Goal: Information Seeking & Learning: Learn about a topic

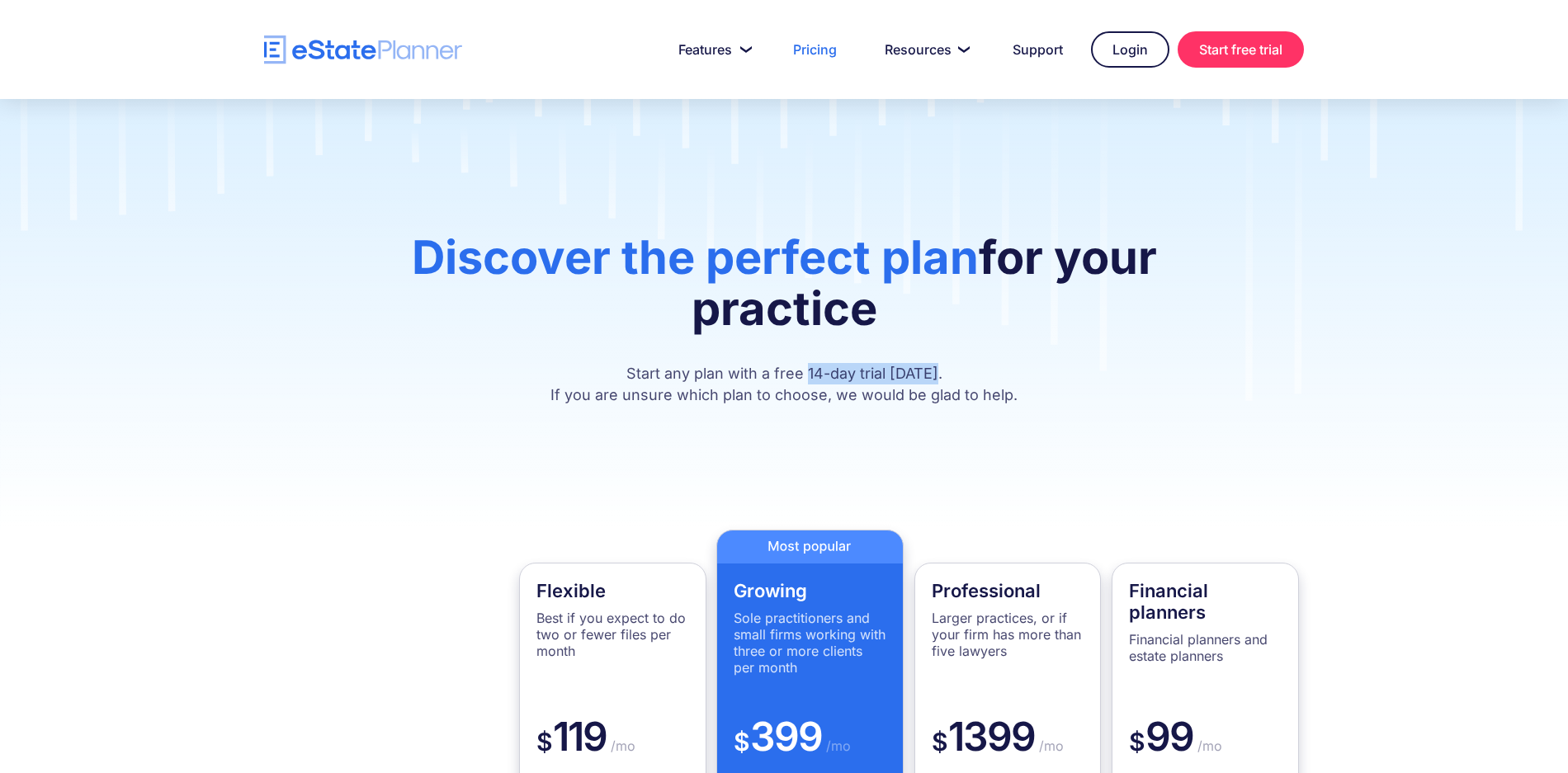
drag, startPoint x: 941, startPoint y: 373, endPoint x: 814, endPoint y: 376, distance: 127.0
click at [814, 376] on p "Start any plan with a free 14-day trial [DATE]. If you are unsure which plan to…" at bounding box center [783, 384] width 891 height 43
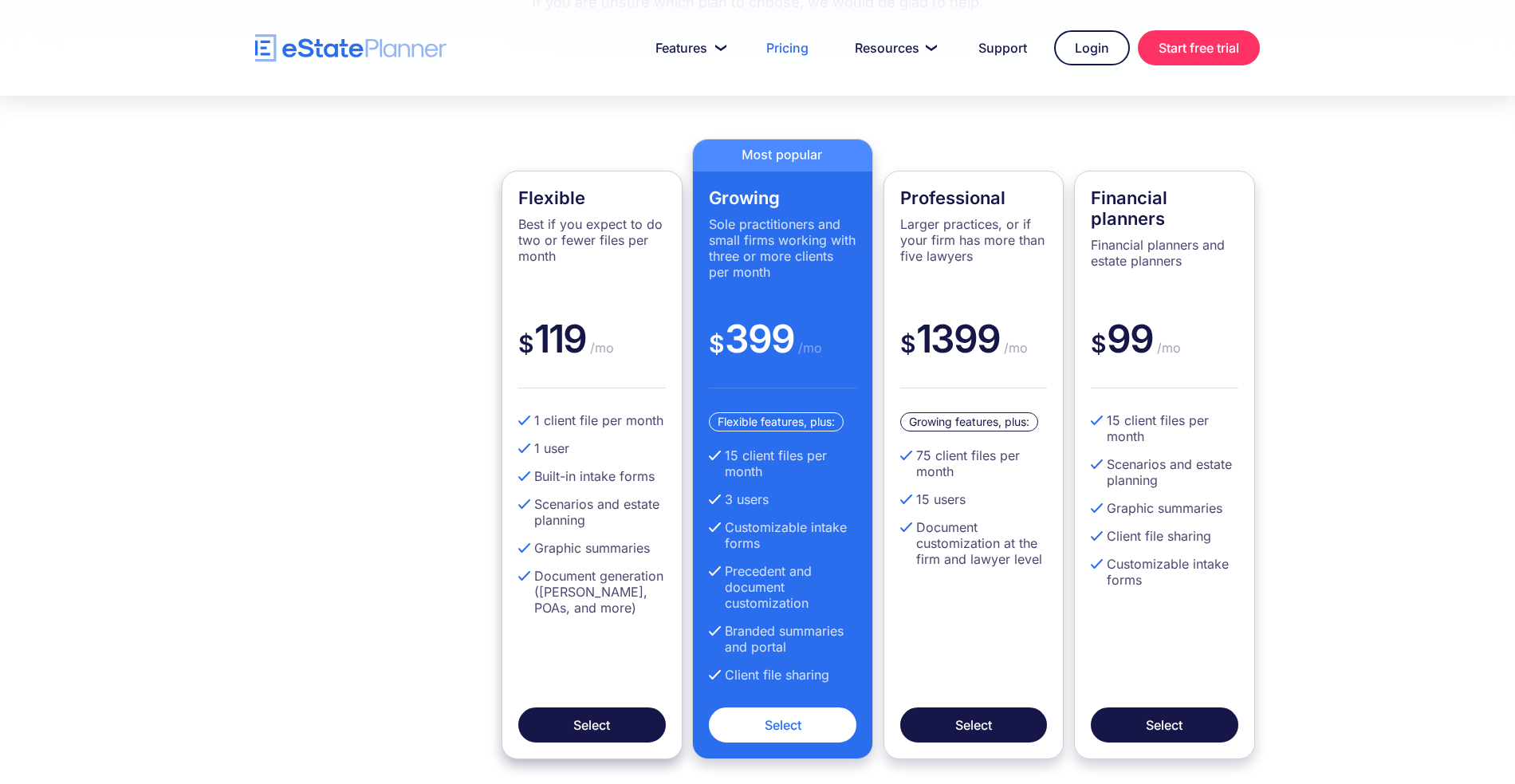
scroll to position [381, 0]
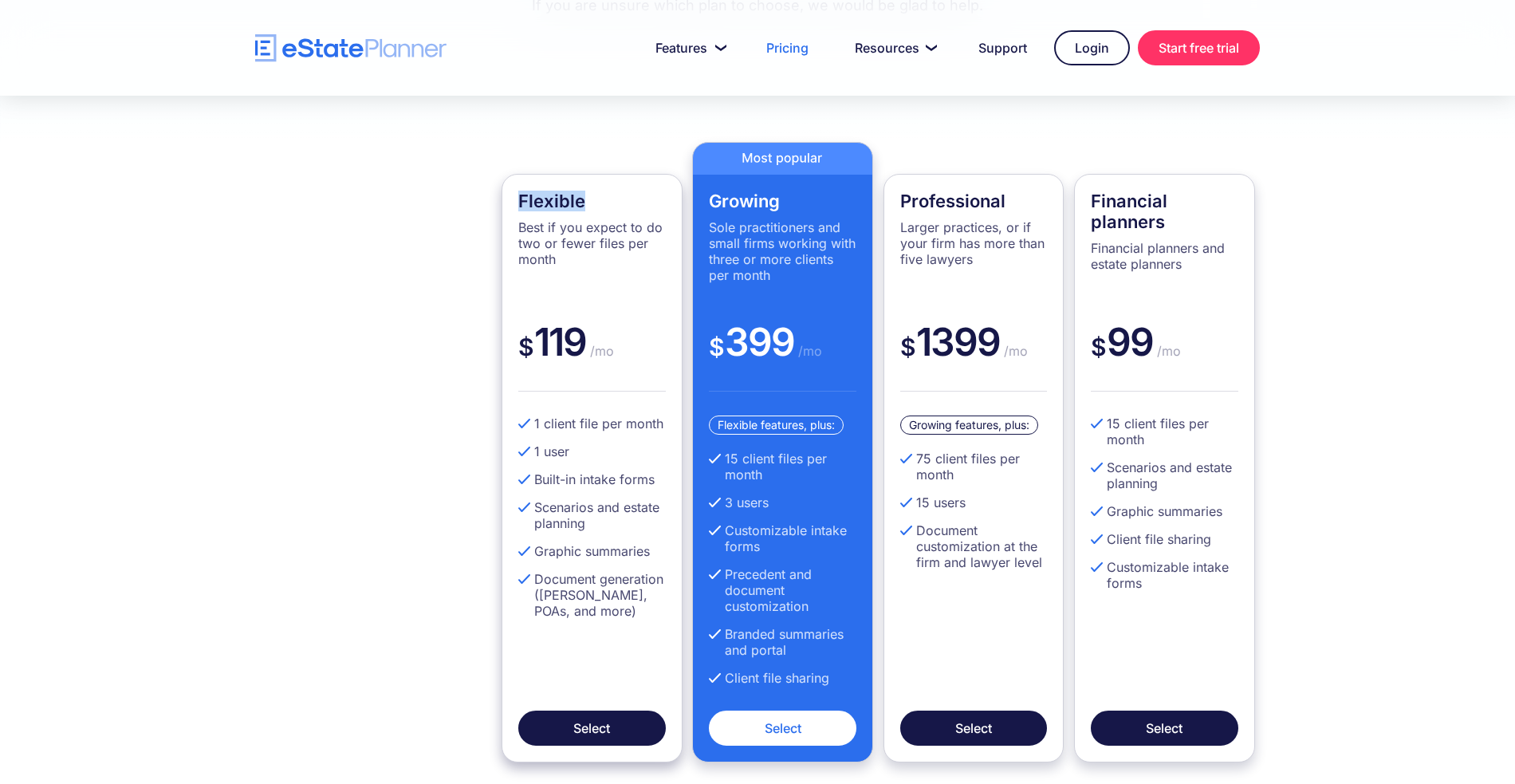
drag, startPoint x: 522, startPoint y: 206, endPoint x: 587, endPoint y: 205, distance: 65.0
click at [587, 205] on h4 "Flexible" at bounding box center [592, 201] width 147 height 21
drag, startPoint x: 542, startPoint y: 422, endPoint x: 532, endPoint y: 423, distance: 10.0
click at [532, 423] on li "1 client file per month" at bounding box center [592, 423] width 147 height 16
click at [534, 424] on li "1 client file per month" at bounding box center [592, 423] width 147 height 16
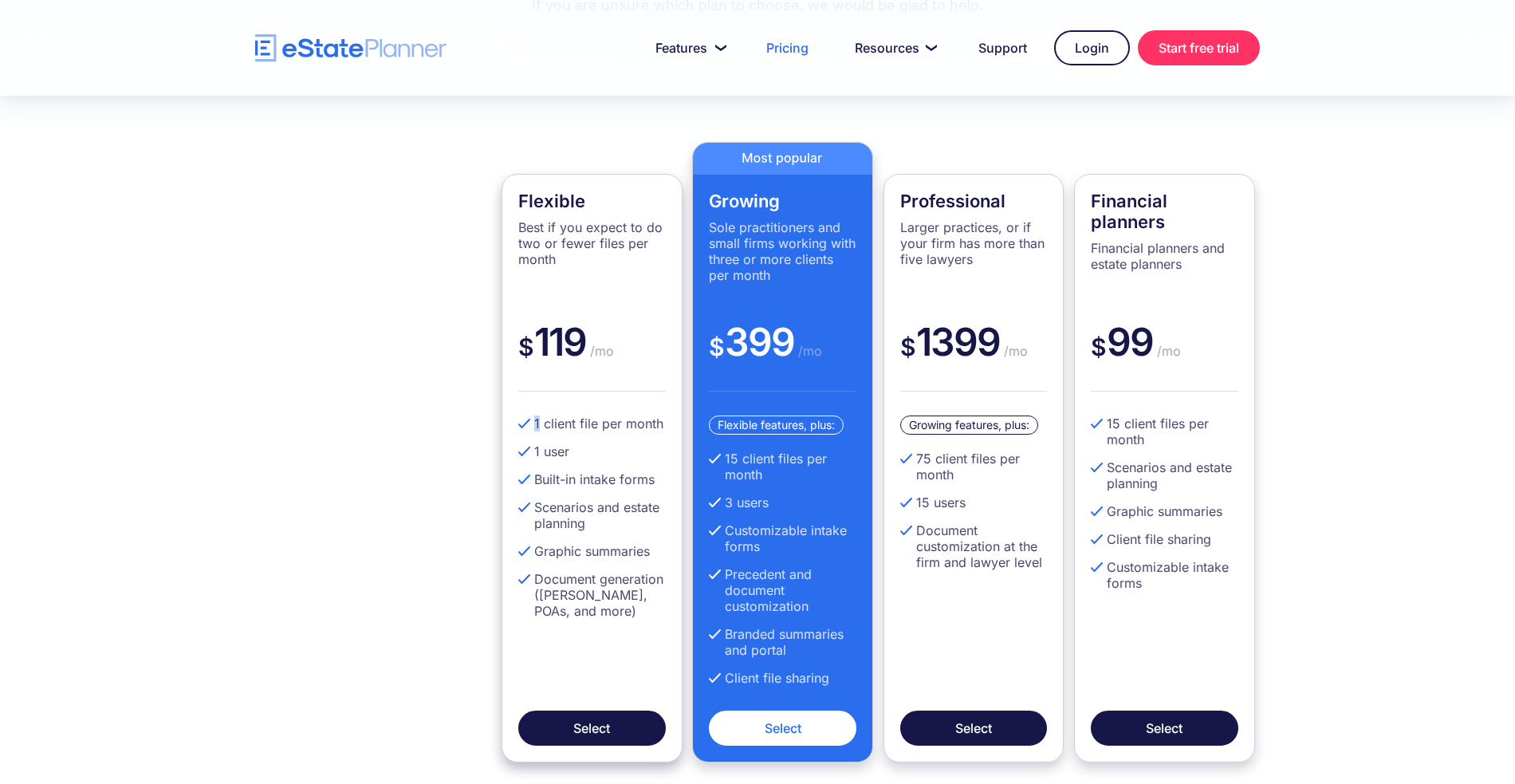
click at [540, 427] on li "1 client file per month" at bounding box center [592, 423] width 147 height 16
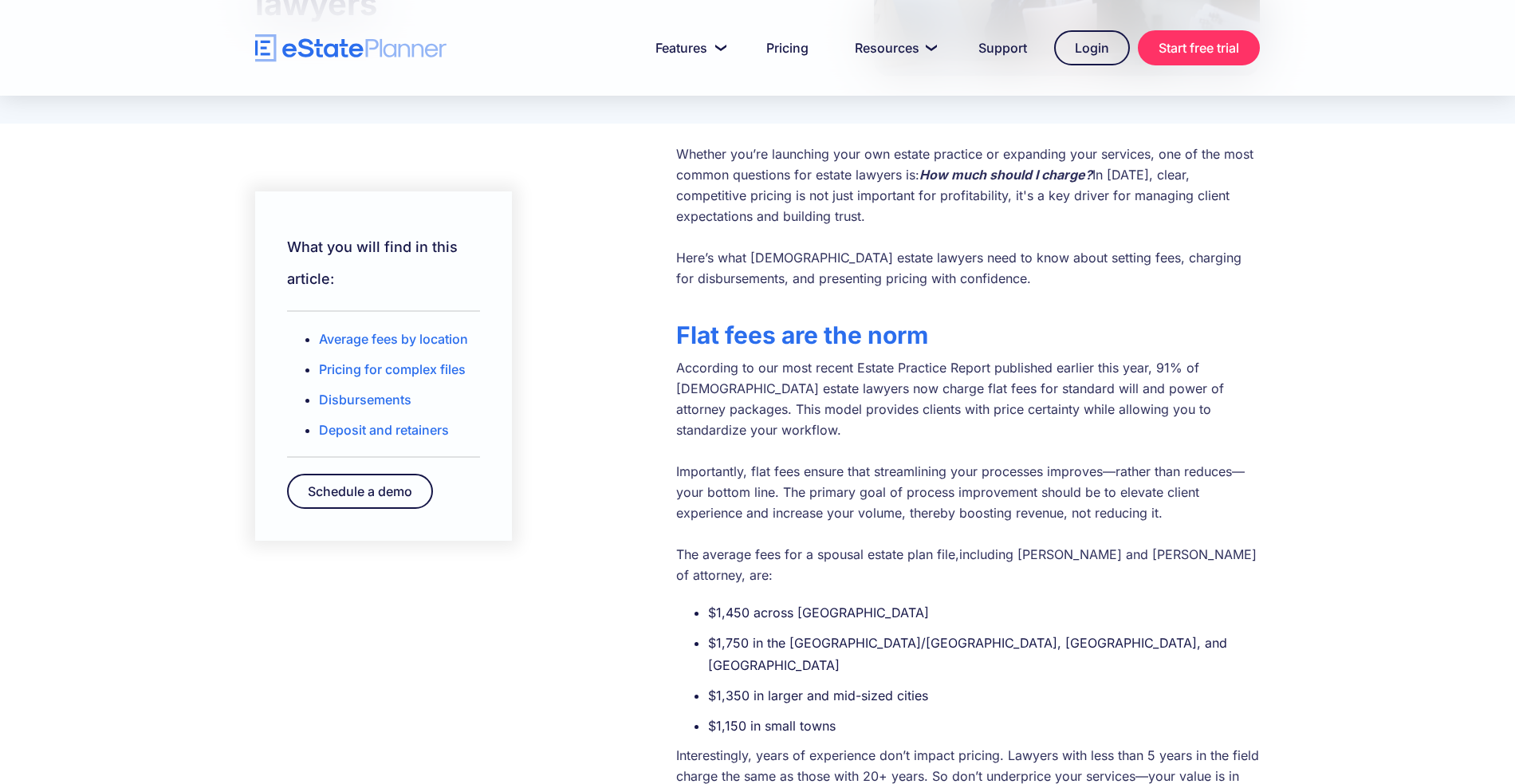
scroll to position [356, 0]
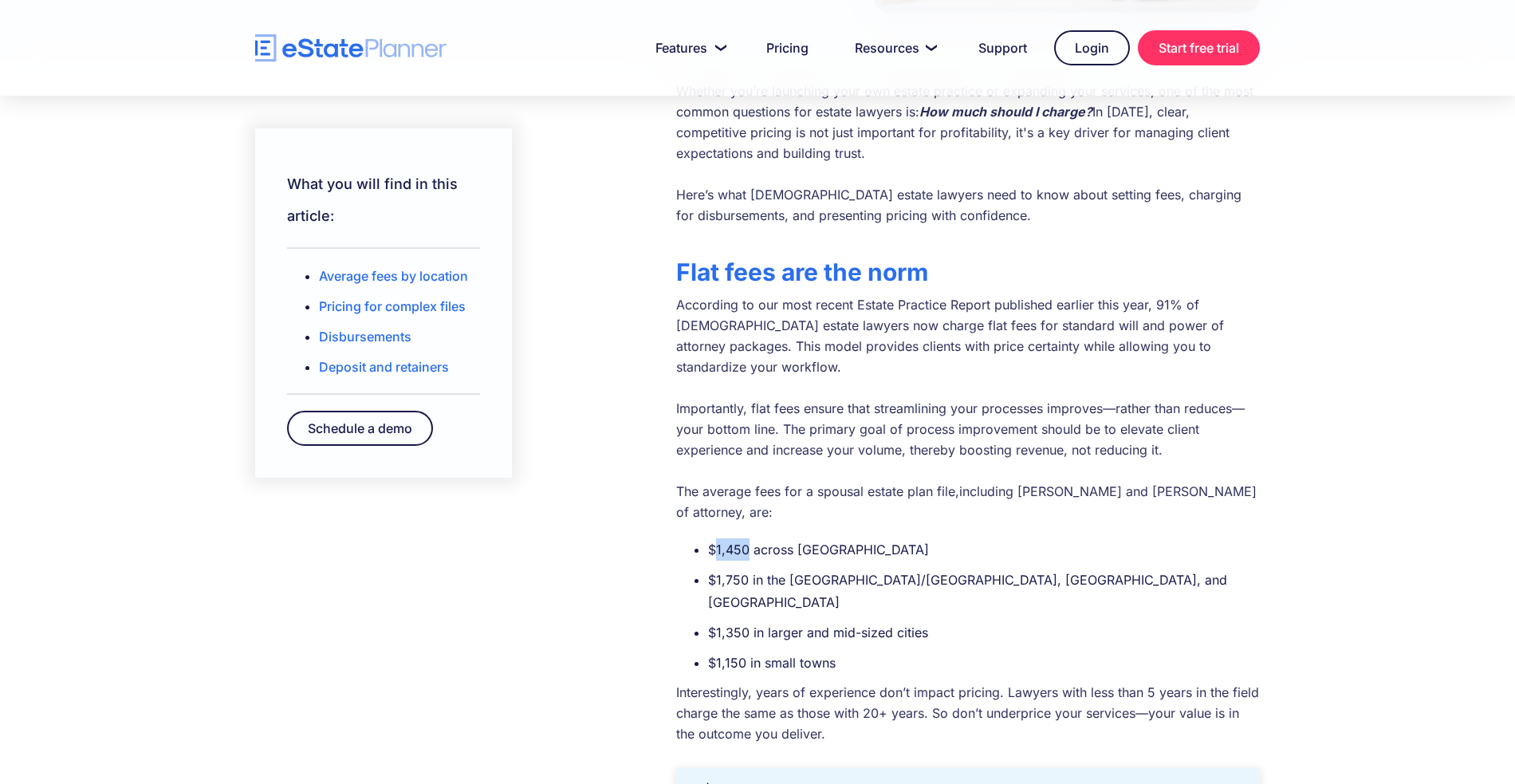
drag, startPoint x: 715, startPoint y: 509, endPoint x: 750, endPoint y: 508, distance: 35.0
click at [750, 538] on li "$1,450 across [GEOGRAPHIC_DATA]" at bounding box center [984, 549] width 552 height 22
click at [756, 538] on ul "$1,450 across [GEOGRAPHIC_DATA] $1,750 in the [GEOGRAPHIC_DATA]/[GEOGRAPHIC_DAT…" at bounding box center [968, 606] width 584 height 136
drag, startPoint x: 709, startPoint y: 537, endPoint x: 747, endPoint y: 537, distance: 38.0
click at [747, 569] on li "$1,750 in the [GEOGRAPHIC_DATA]/[GEOGRAPHIC_DATA], [GEOGRAPHIC_DATA], and [GEOG…" at bounding box center [984, 591] width 552 height 45
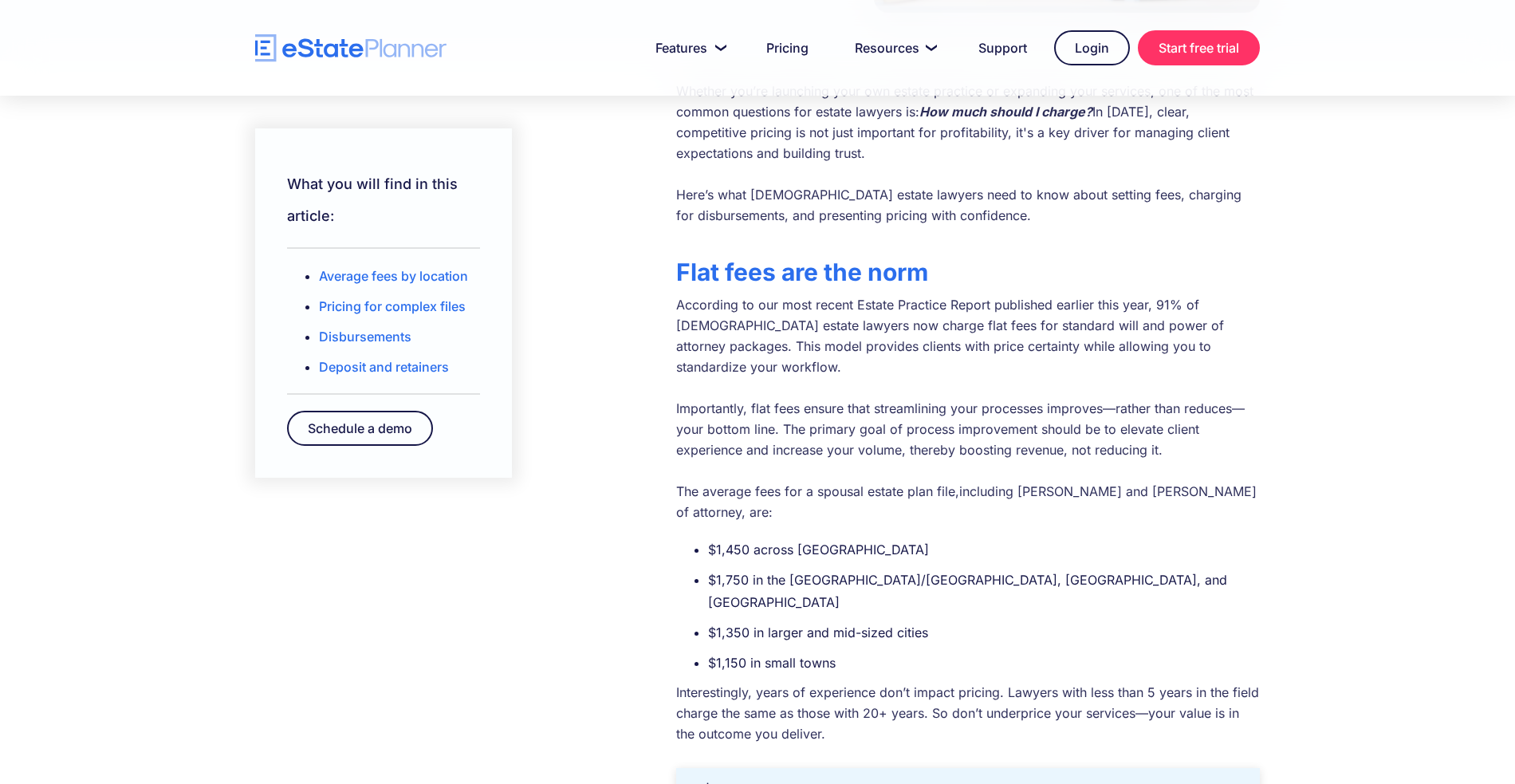
click at [938, 651] on li "$1,150 in small towns" at bounding box center [984, 661] width 552 height 22
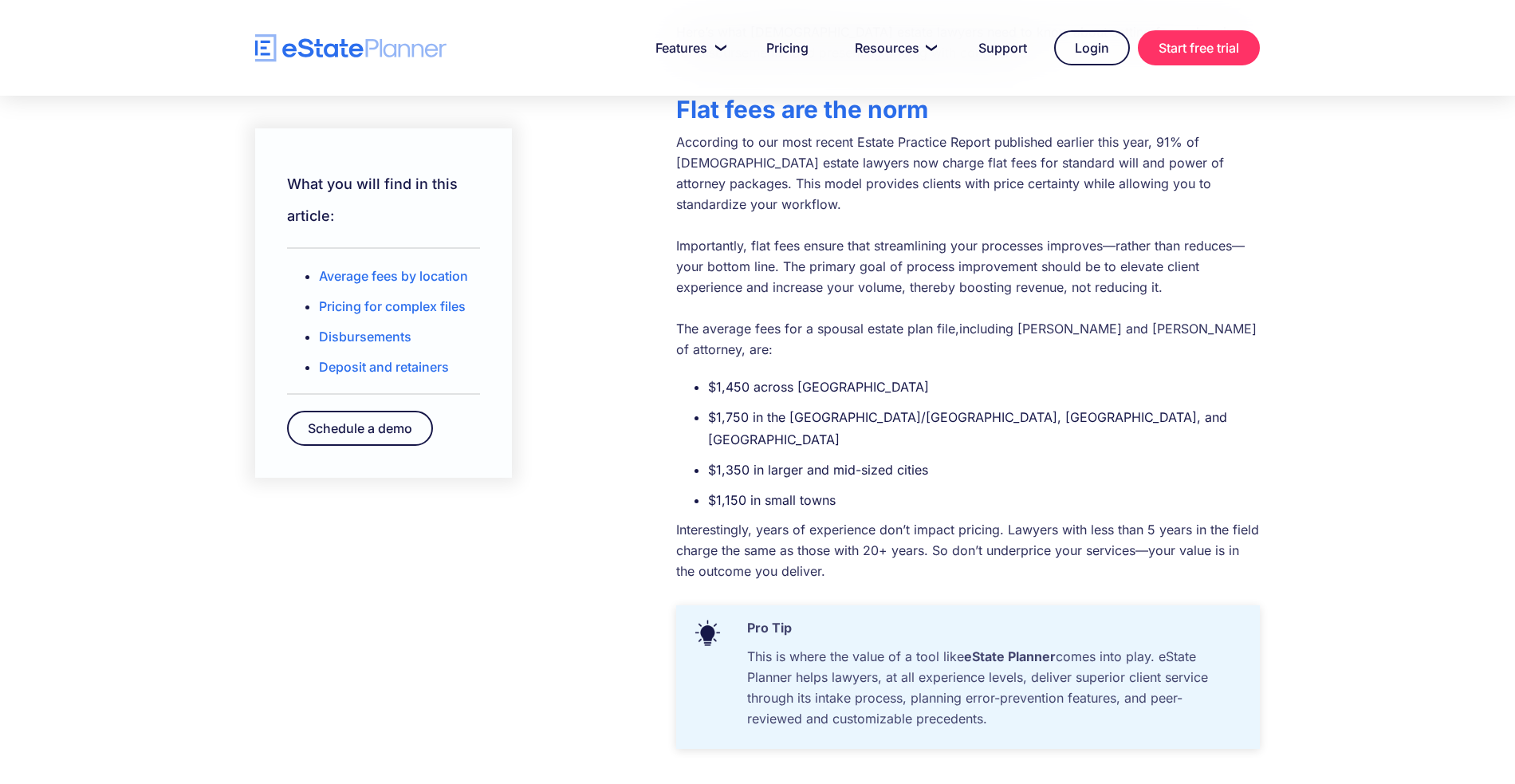
scroll to position [520, 0]
drag, startPoint x: 720, startPoint y: 373, endPoint x: 747, endPoint y: 373, distance: 27.0
click at [747, 405] on li "$1,750 in the [GEOGRAPHIC_DATA]/[GEOGRAPHIC_DATA], [GEOGRAPHIC_DATA], and [GEOG…" at bounding box center [984, 427] width 552 height 45
click at [783, 405] on li "$1,750 in the [GEOGRAPHIC_DATA]/[GEOGRAPHIC_DATA], [GEOGRAPHIC_DATA], and [GEOG…" at bounding box center [984, 427] width 552 height 45
drag, startPoint x: 717, startPoint y: 374, endPoint x: 748, endPoint y: 373, distance: 31.0
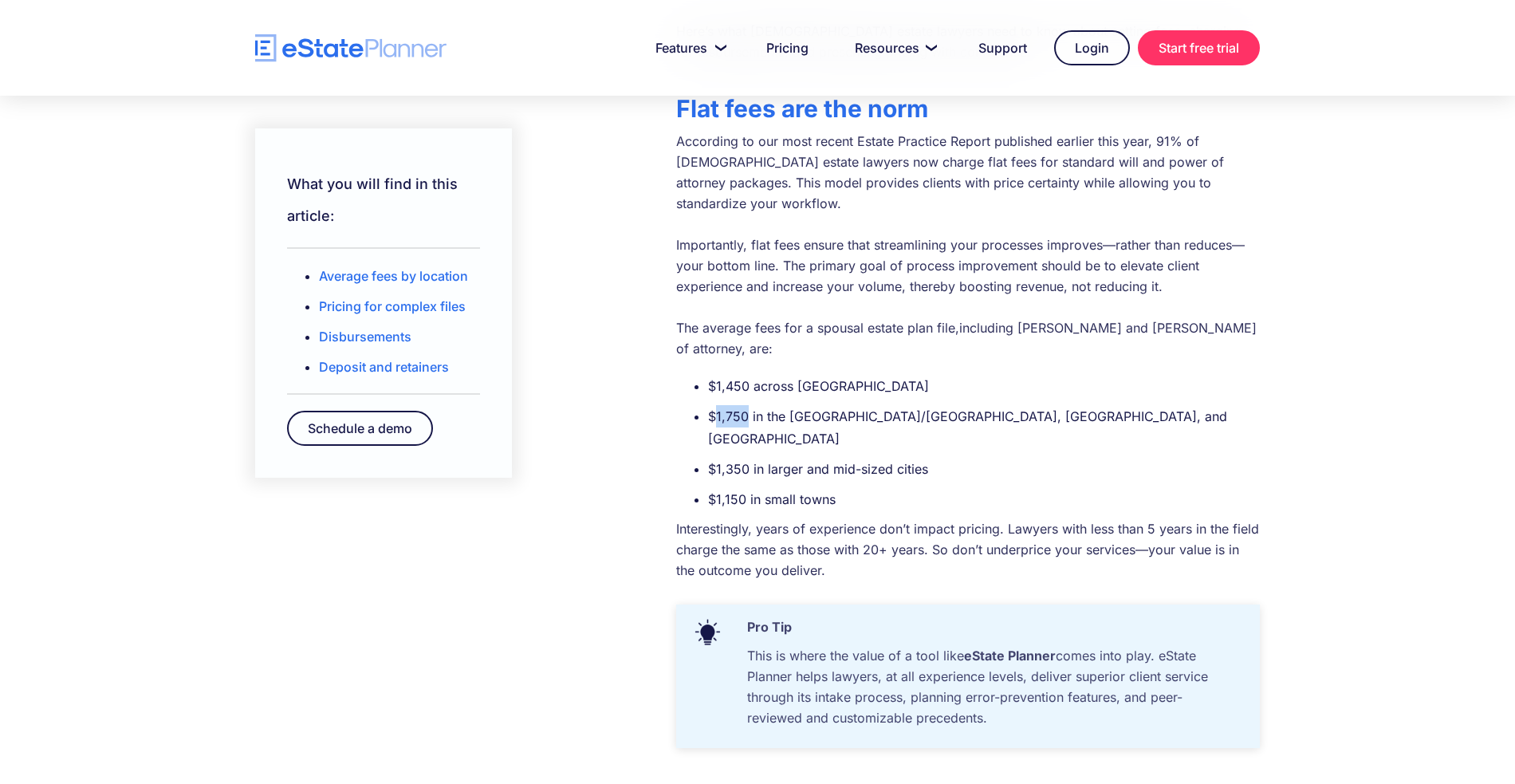
click at [748, 405] on li "$1,750 in the [GEOGRAPHIC_DATA]/[GEOGRAPHIC_DATA], [GEOGRAPHIC_DATA], and [GEOG…" at bounding box center [984, 427] width 552 height 45
click at [991, 458] on li "$1,350 in larger and mid-sized cities" at bounding box center [984, 468] width 552 height 22
click at [961, 488] on li "$1,150 in small towns" at bounding box center [984, 499] width 552 height 22
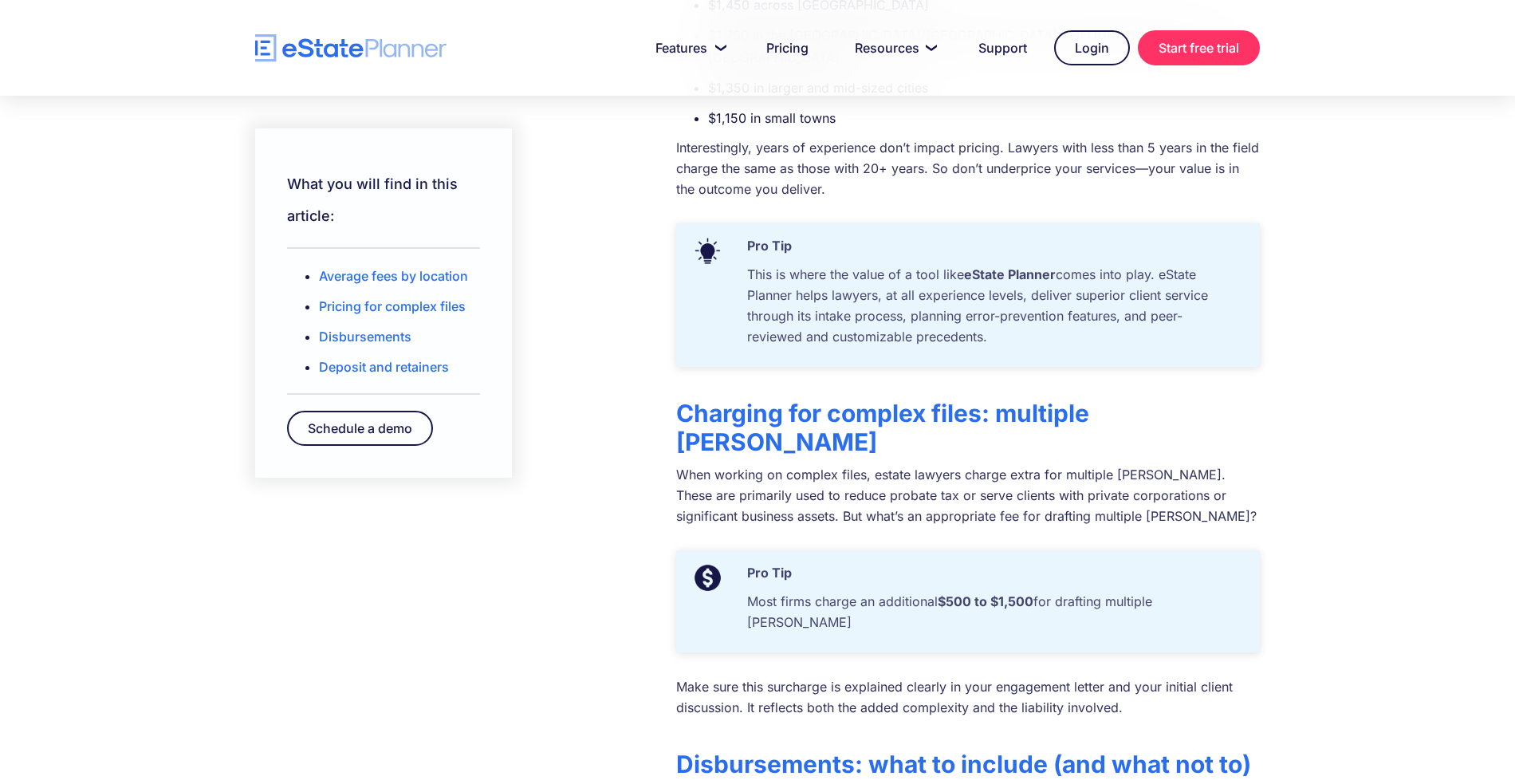
scroll to position [939, 0]
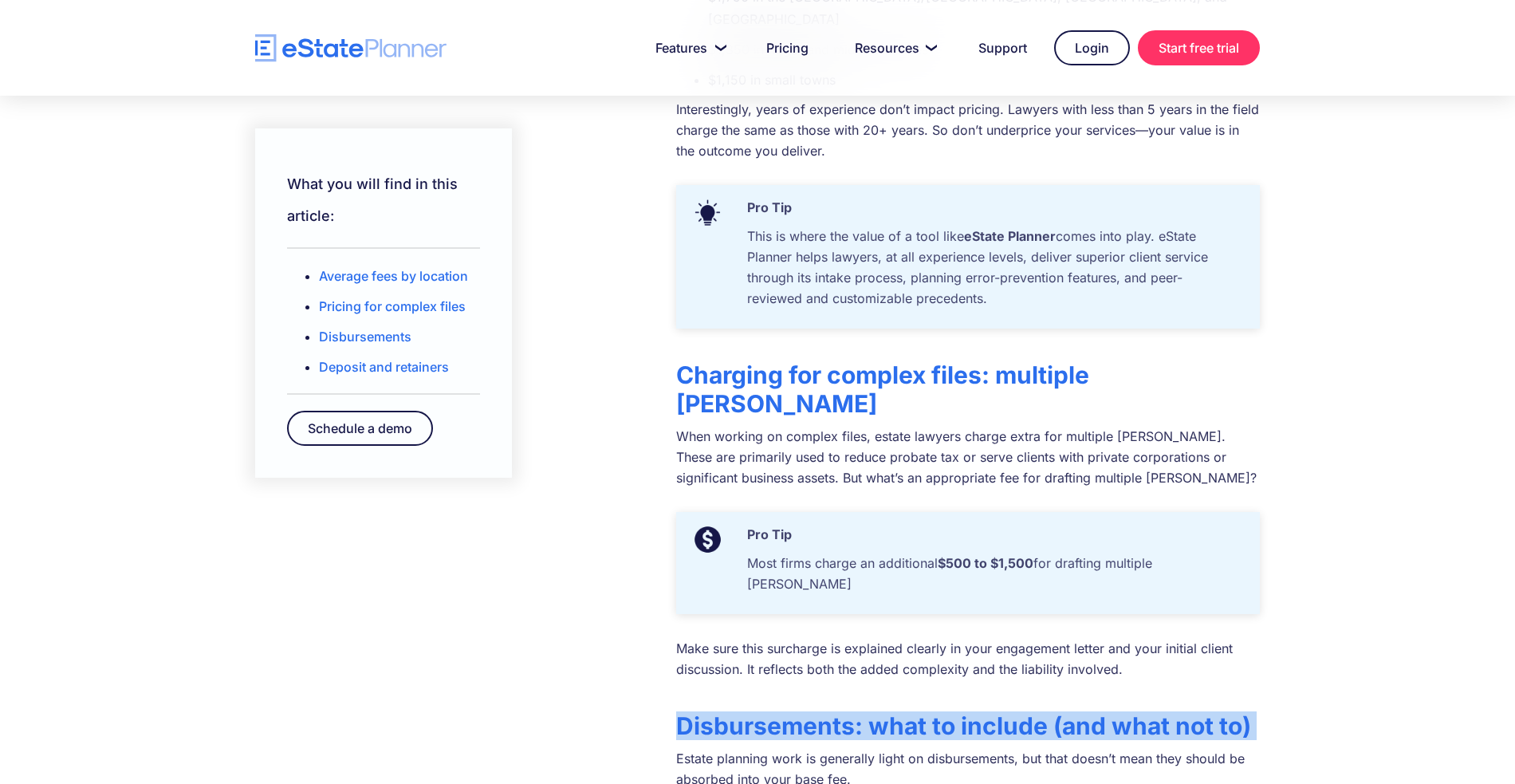
drag, startPoint x: 675, startPoint y: 626, endPoint x: 1268, endPoint y: 627, distance: 593.0
click at [1268, 627] on div "What you will find in this article: Average fees by location Pricing for comple…" at bounding box center [758, 762] width 1052 height 2530
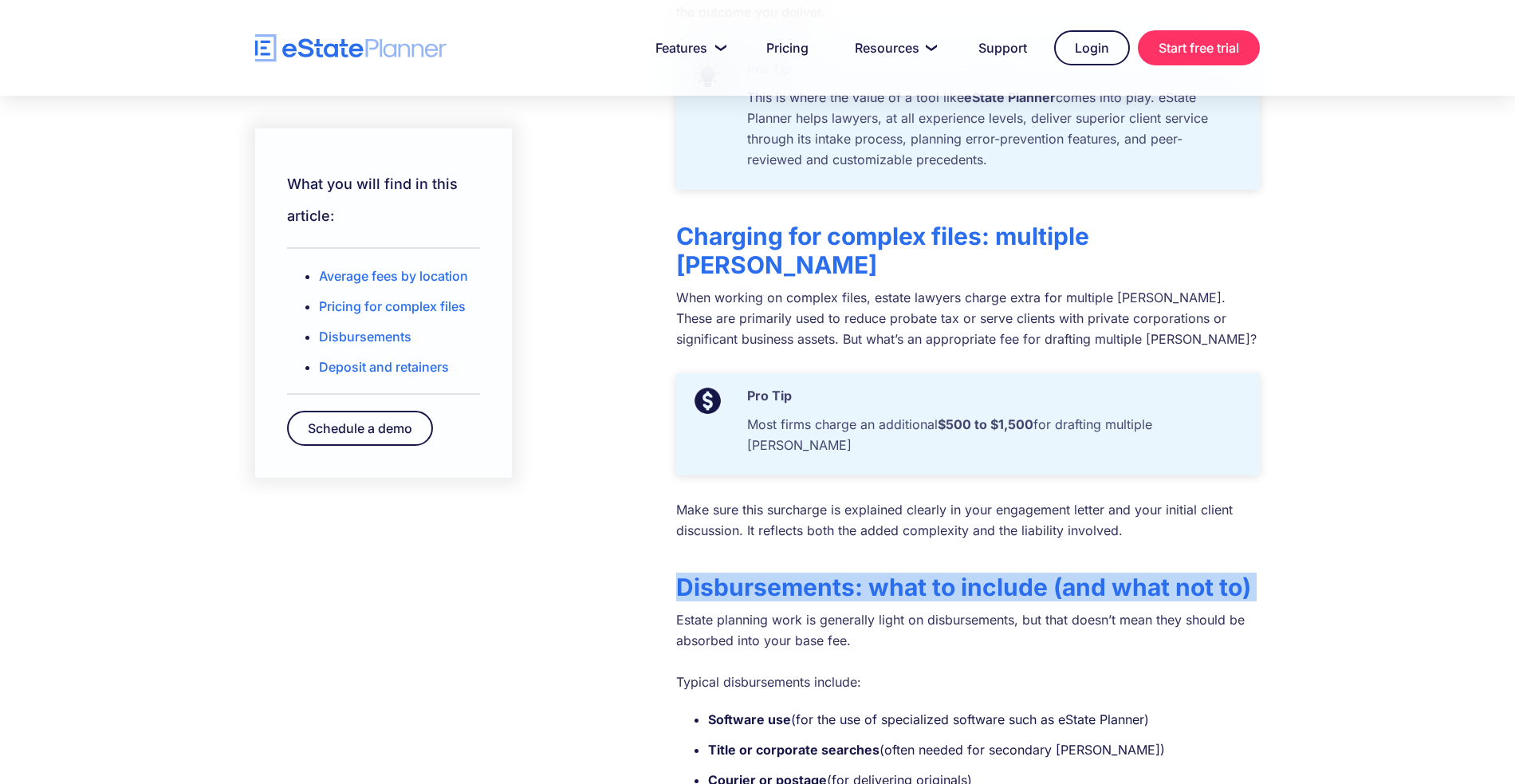
scroll to position [1022, 0]
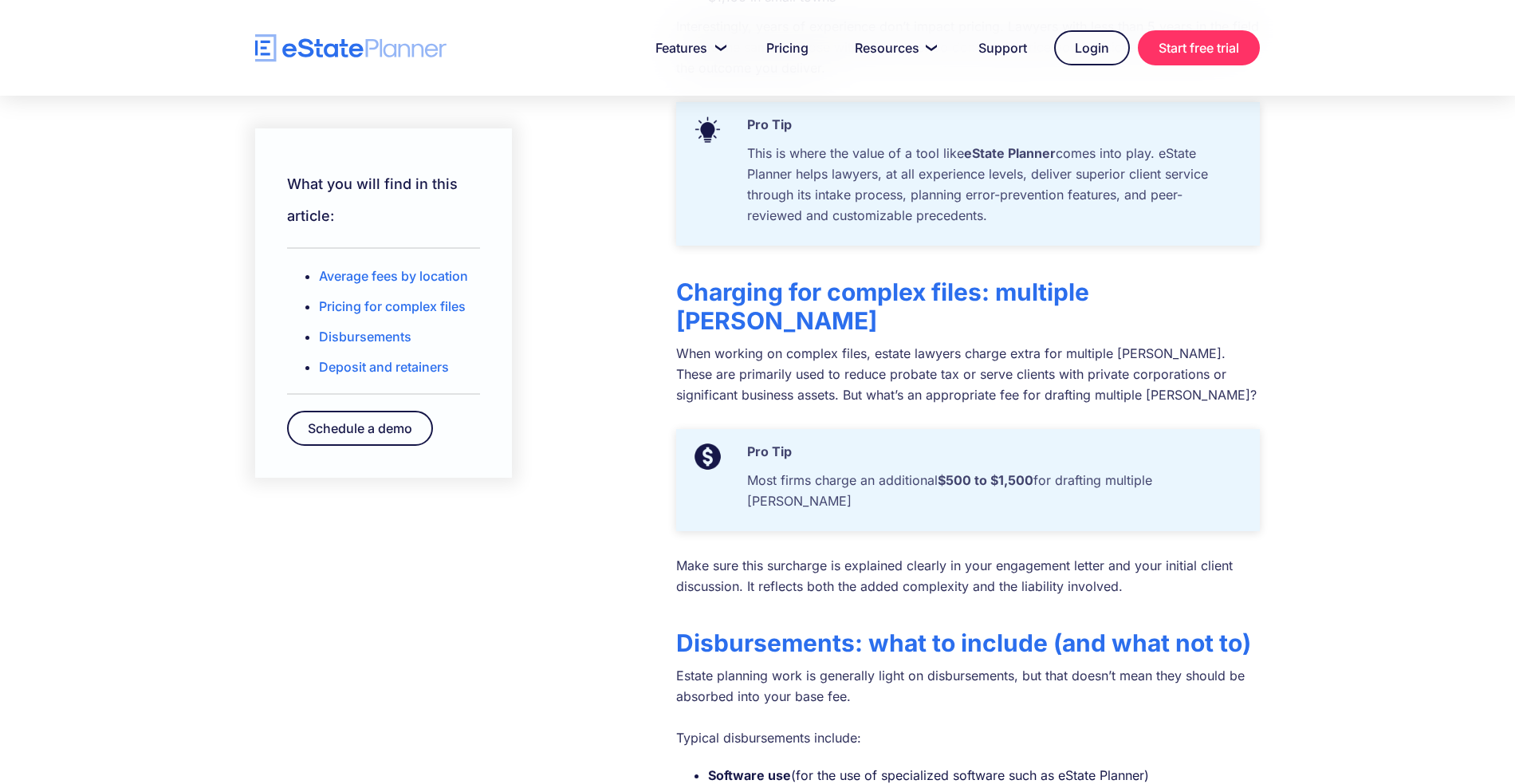
click at [966, 429] on div "Pro Tip Most firms charge an additional $500 to $1,500 for drafting multiple [P…" at bounding box center [968, 480] width 584 height 102
drag, startPoint x: 940, startPoint y: 389, endPoint x: 1035, endPoint y: 380, distance: 95.4
click at [1035, 470] on p "Most firms charge an additional $500 to $1,500 for drafting multiple [PERSON_NA…" at bounding box center [991, 495] width 505 height 50
drag, startPoint x: 1198, startPoint y: 390, endPoint x: 943, endPoint y: 392, distance: 255.0
click at [943, 470] on p "Most firms charge an additional $500 to $1,500 for drafting multiple [PERSON_NA…" at bounding box center [991, 495] width 505 height 50
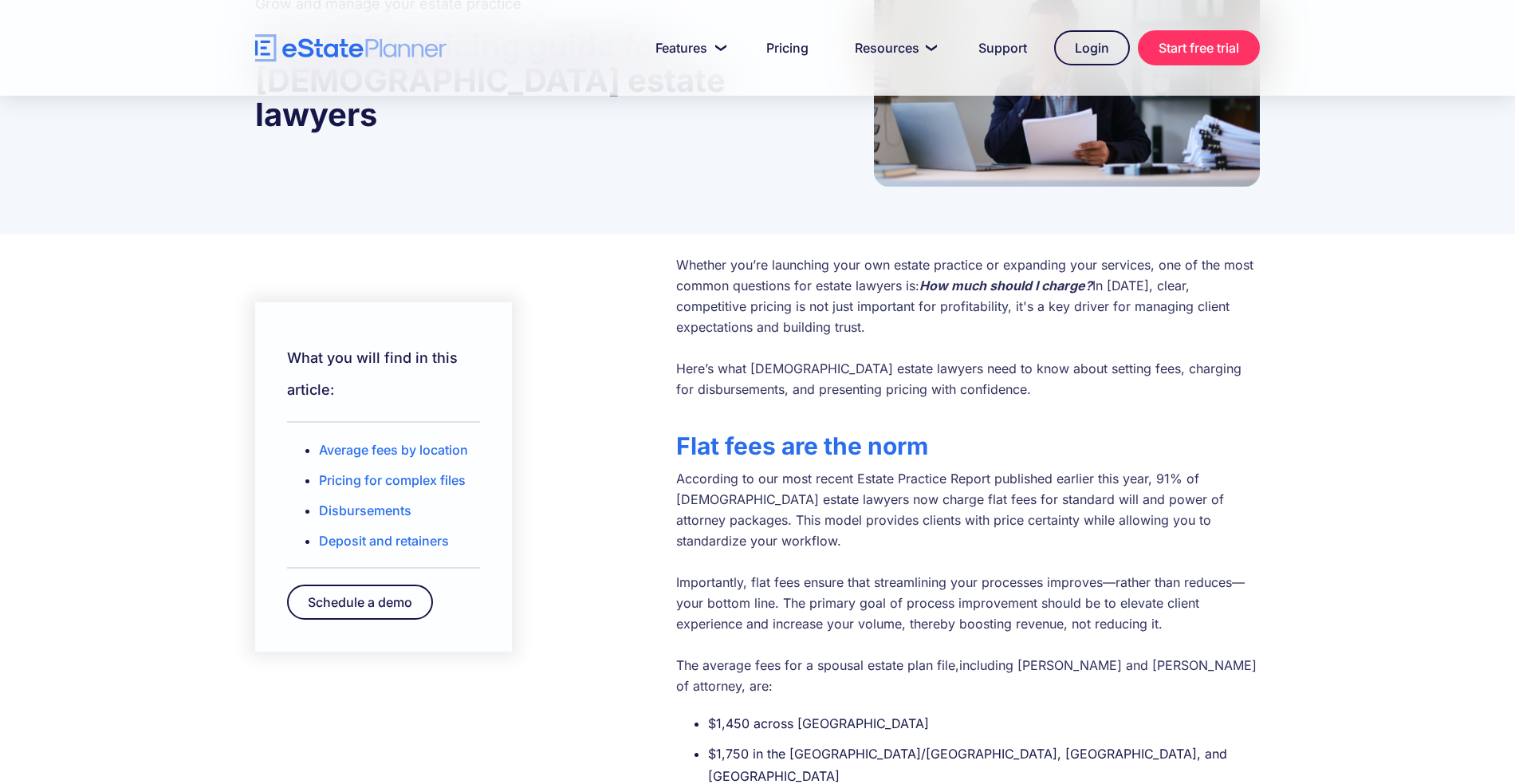
scroll to position [0, 0]
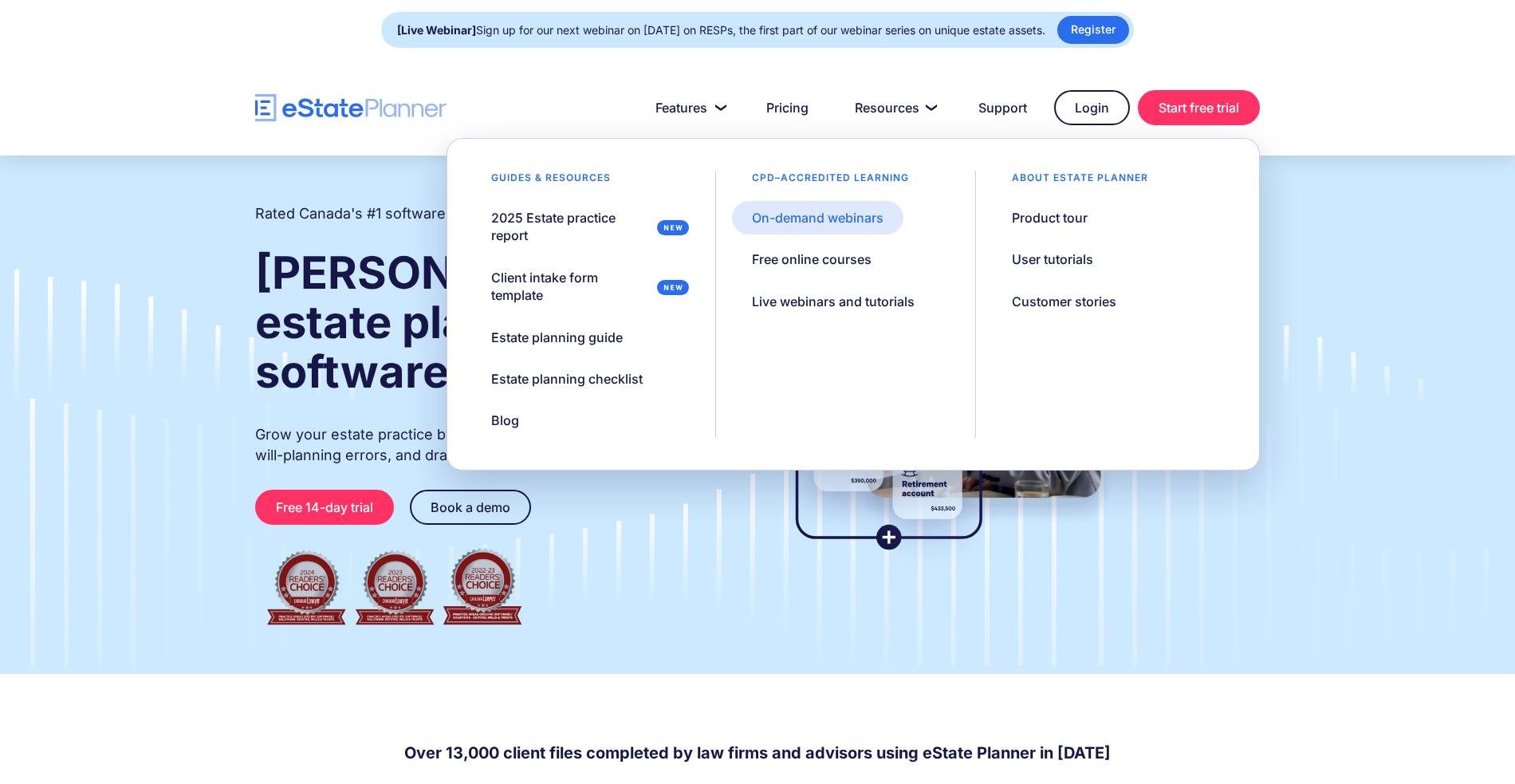
click at [791, 230] on link "On-demand webinars" at bounding box center [818, 217] width 171 height 34
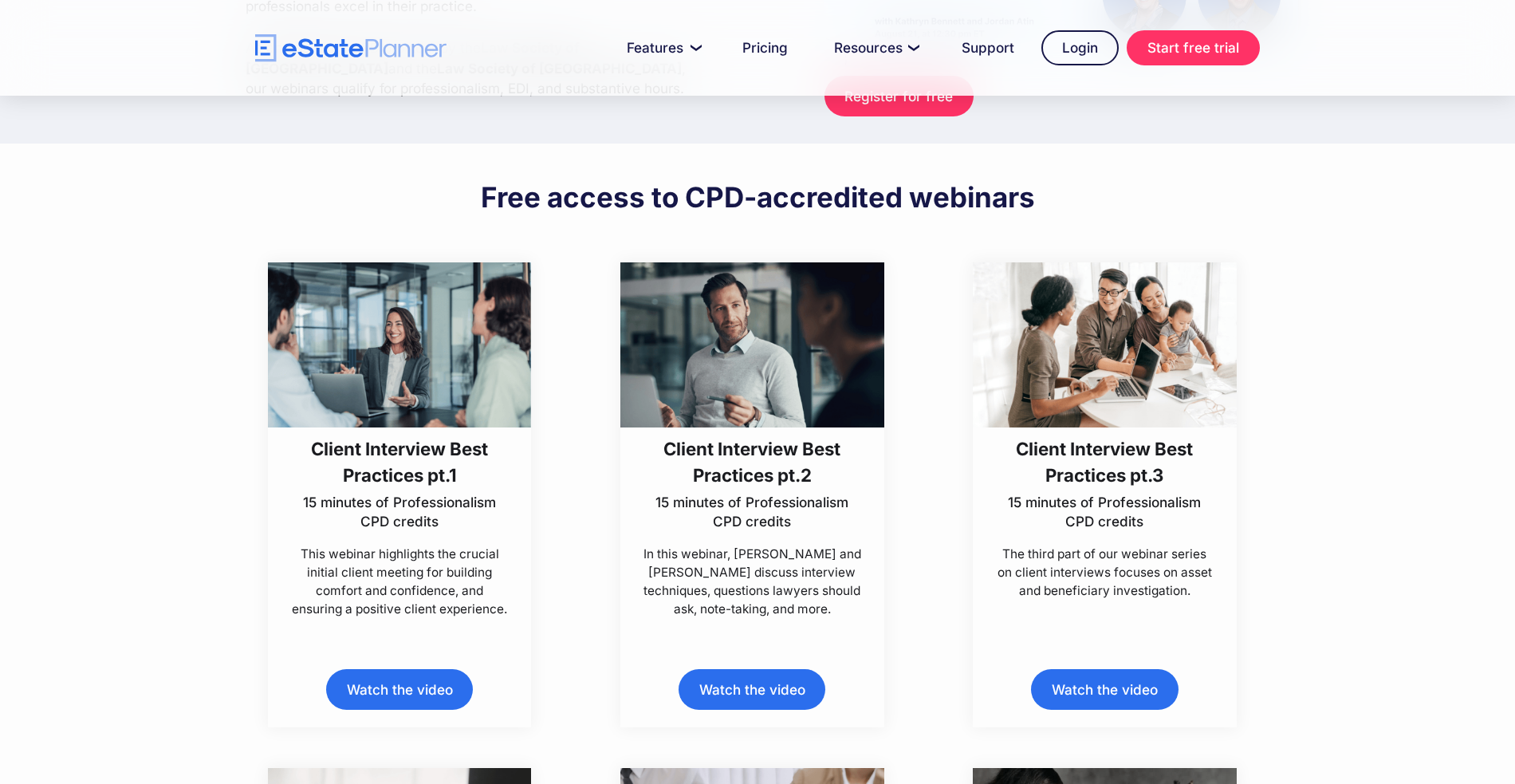
scroll to position [318, 0]
